Goal: Check status: Check status

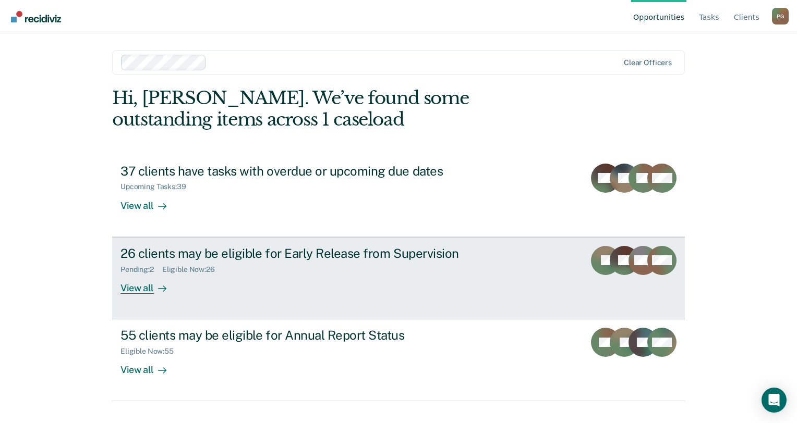
click at [334, 271] on div "Pending : 2 Eligible Now : 26" at bounding box center [303, 267] width 366 height 13
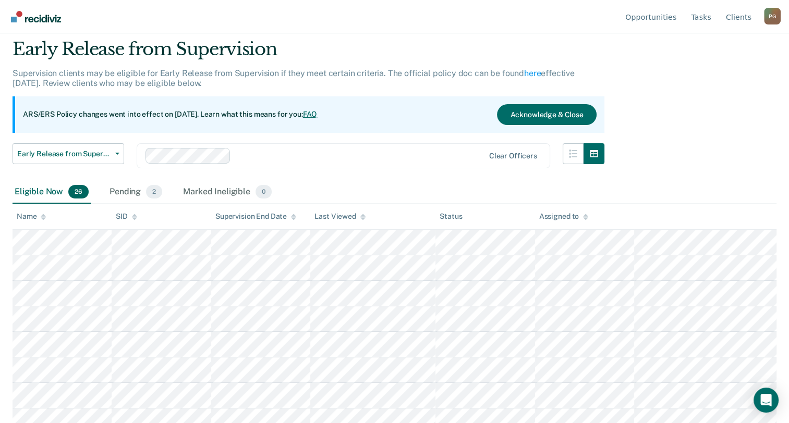
scroll to position [52, 0]
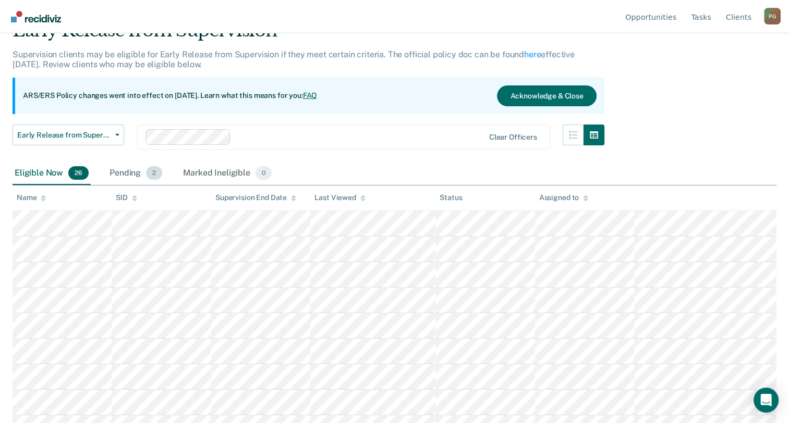
click at [153, 175] on span "2" at bounding box center [154, 173] width 16 height 14
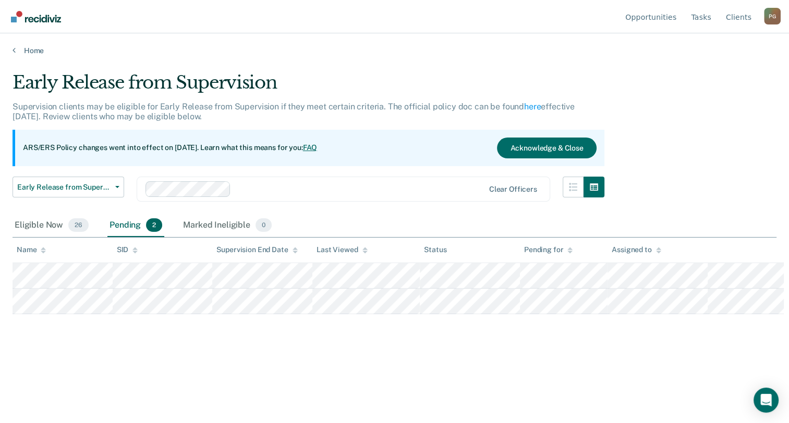
scroll to position [0, 0]
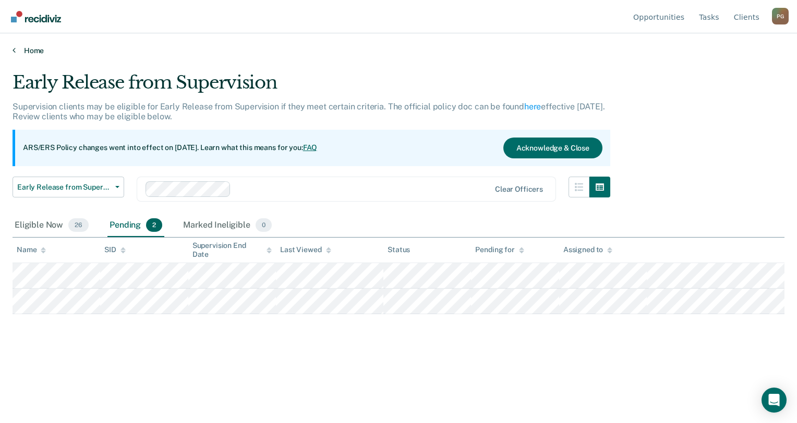
click at [16, 50] on link "Home" at bounding box center [399, 50] width 772 height 9
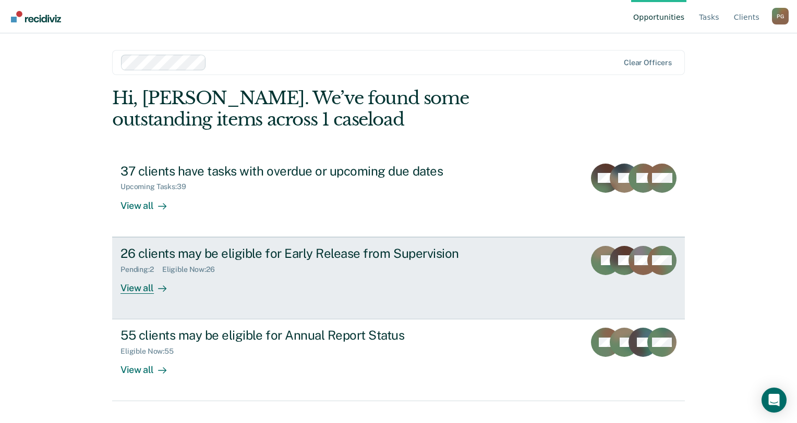
click at [288, 268] on div "Pending : 2 Eligible Now : 26" at bounding box center [303, 267] width 366 height 13
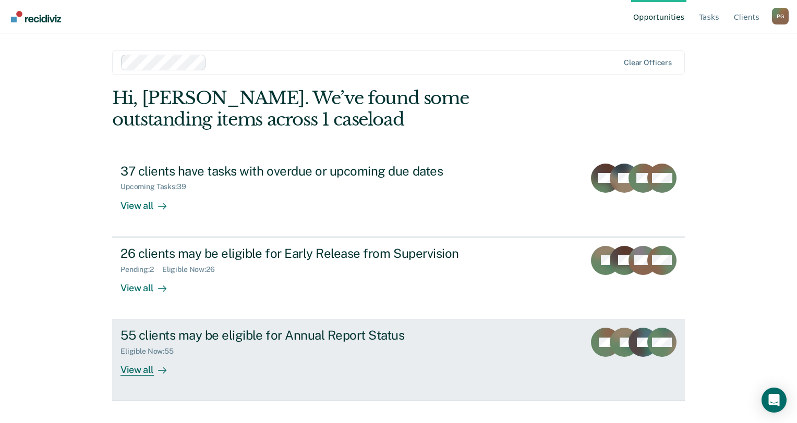
click at [207, 365] on div "55 clients may be eligible for Annual Report Status Eligible Now : 55 View all" at bounding box center [315, 352] width 391 height 48
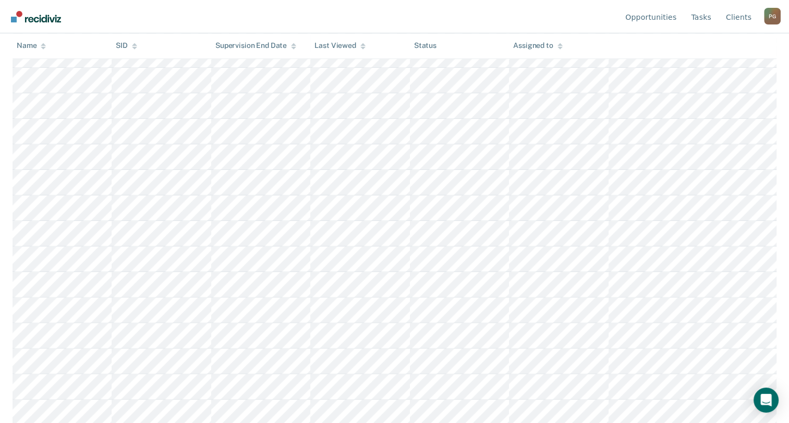
scroll to position [1244, 0]
